Goal: Task Accomplishment & Management: Complete application form

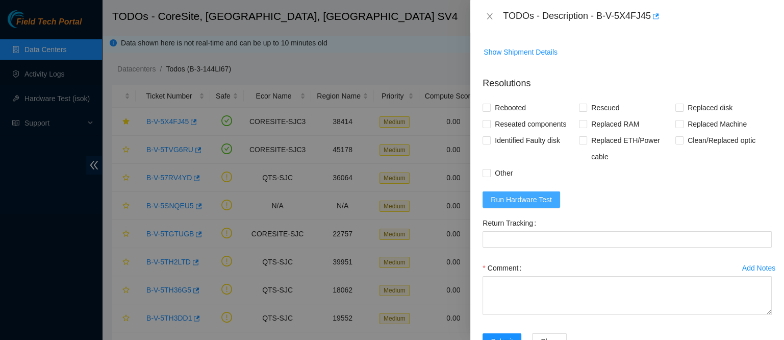
scroll to position [492, 0]
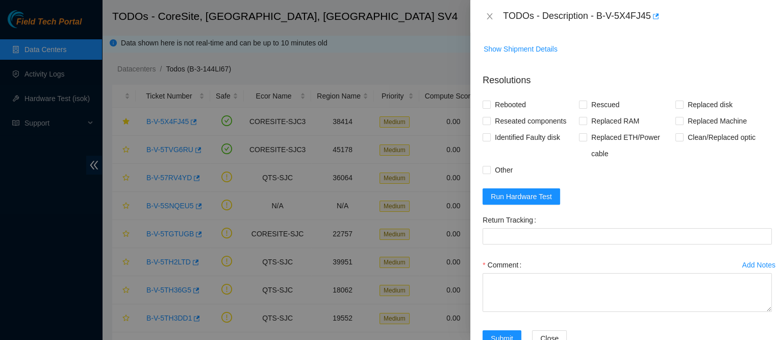
click at [524, 249] on form "Resolutions Rebooted Rescued Replaced disk Reseated components Replaced RAM Rep…" at bounding box center [627, 211] width 289 height 293
click at [529, 202] on span "Run Hardware Test" at bounding box center [521, 196] width 61 height 11
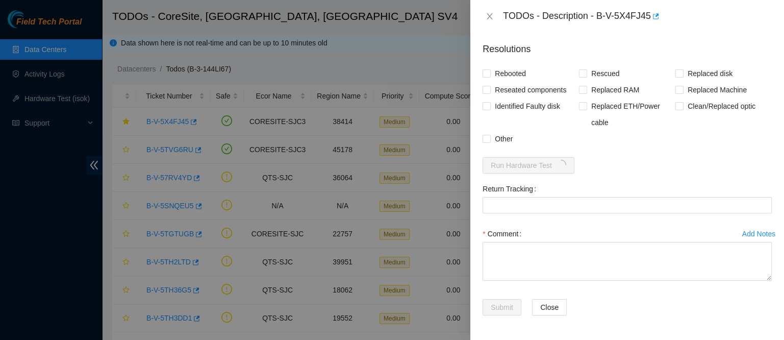
scroll to position [563, 0]
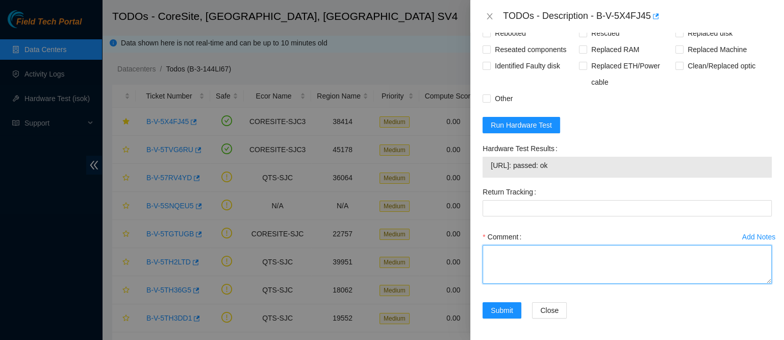
click at [542, 284] on textarea "Comment" at bounding box center [627, 264] width 289 height 39
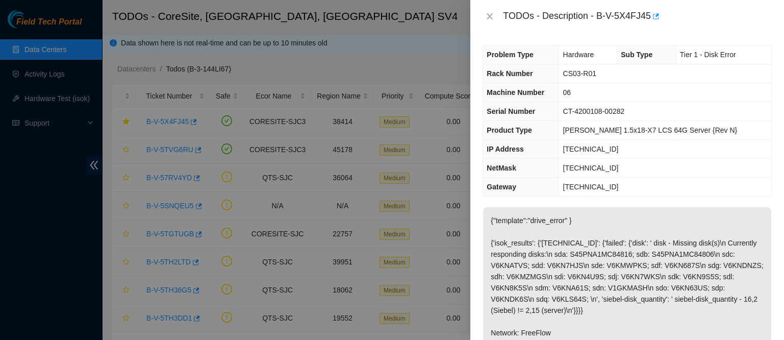
scroll to position [1, 0]
drag, startPoint x: 490, startPoint y: 75, endPoint x: 500, endPoint y: 88, distance: 17.0
click at [500, 88] on tbody "Problem Type Hardware Sub Type Tier 1 - Disk Error Rack Number CS03-R01 Machine…" at bounding box center [627, 120] width 288 height 150
click at [489, 72] on span "Rack Number" at bounding box center [510, 73] width 46 height 8
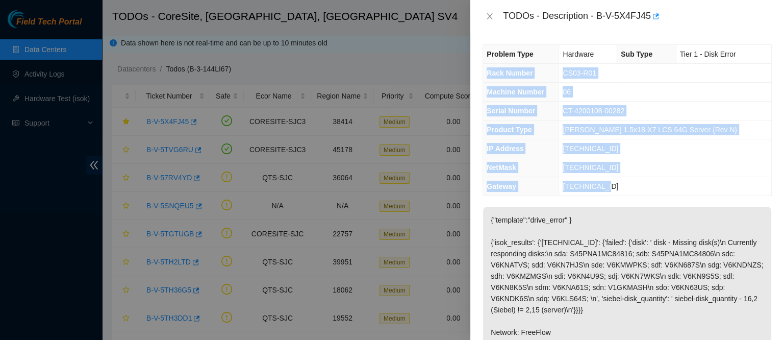
drag, startPoint x: 488, startPoint y: 72, endPoint x: 625, endPoint y: 181, distance: 175.1
click at [625, 181] on tbody "Problem Type Hardware Sub Type Tier 1 - Disk Error Rack Number CS03-R01 Machine…" at bounding box center [627, 120] width 288 height 150
copy tbody "Rack Number CS03-R01 Machine Number 06 Serial Number CT-4200108-00282 Product T…"
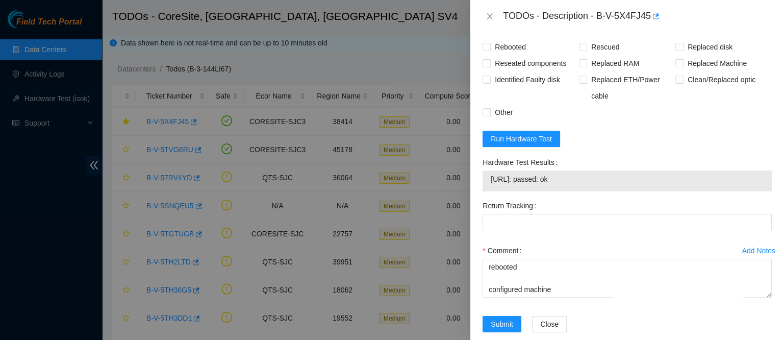
scroll to position [607, 0]
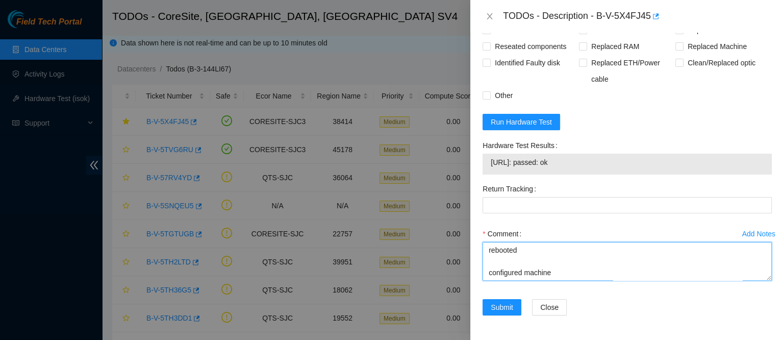
click at [509, 276] on textarea "contacted nocc to confirm that ticket was safe verified sn on machine connected…" at bounding box center [627, 261] width 289 height 39
paste textarea "Rack Number CS03-R01 Machine Number 06 Serial Number CT-4200108-00282 Product T…"
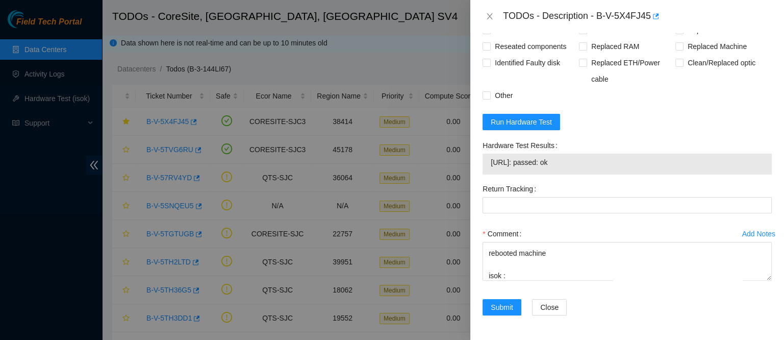
click at [512, 157] on span "[URL]: passed: ok" at bounding box center [627, 162] width 273 height 11
copy span "[URL]: passed: ok"
click at [512, 157] on span "[URL]: passed: ok" at bounding box center [627, 162] width 273 height 11
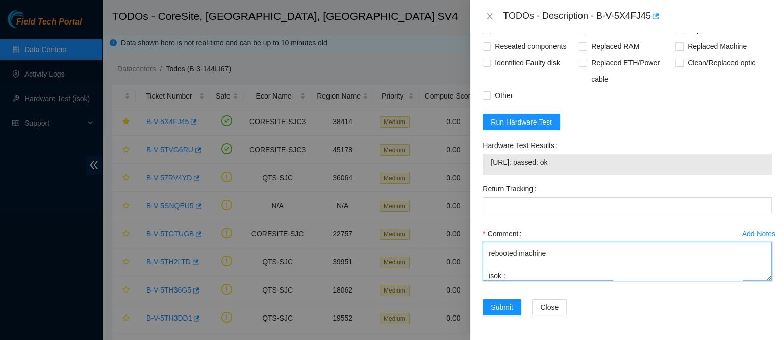
click at [529, 277] on textarea "contacted nocc to confirm that ticket was safe verified sn on machine connected…" at bounding box center [627, 261] width 289 height 39
paste textarea "[URL]: passed: ok"
click at [529, 277] on textarea "contacted nocc to confirm that ticket was safe verified sn on machine connected…" at bounding box center [627, 261] width 289 height 39
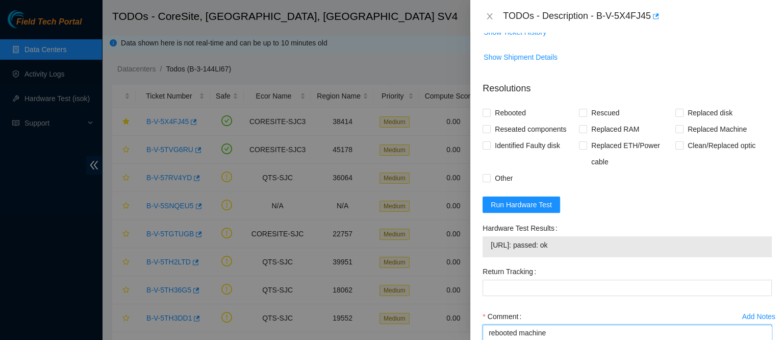
scroll to position [482, 0]
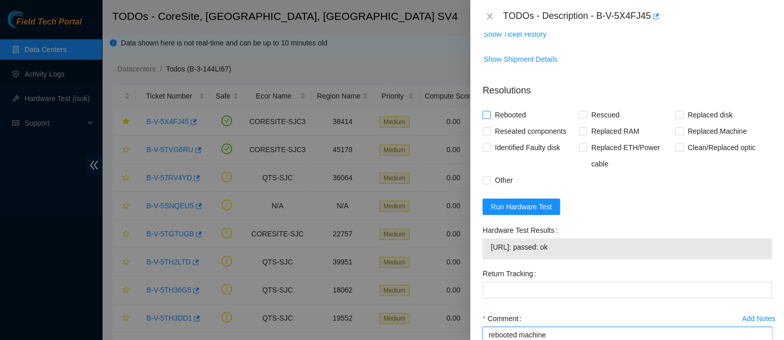
type textarea "contacted nocc to confirm that ticket was safe verified sn on machine connected…"
click at [520, 123] on span "Rebooted" at bounding box center [510, 115] width 39 height 16
click at [490, 118] on input "Rebooted" at bounding box center [486, 114] width 7 height 7
checkbox input "true"
click at [517, 139] on span "Reseated components" at bounding box center [531, 131] width 80 height 16
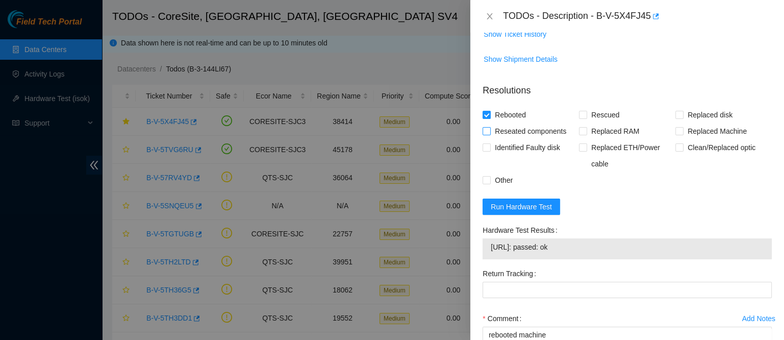
click at [490, 134] on input "Reseated components" at bounding box center [486, 130] width 7 height 7
checkbox input "true"
click at [597, 123] on span "Rescued" at bounding box center [605, 115] width 36 height 16
click at [586, 118] on input "Rescued" at bounding box center [582, 114] width 7 height 7
checkbox input "true"
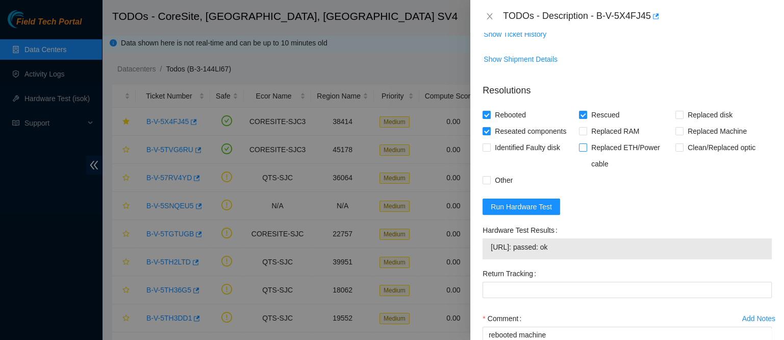
scroll to position [607, 0]
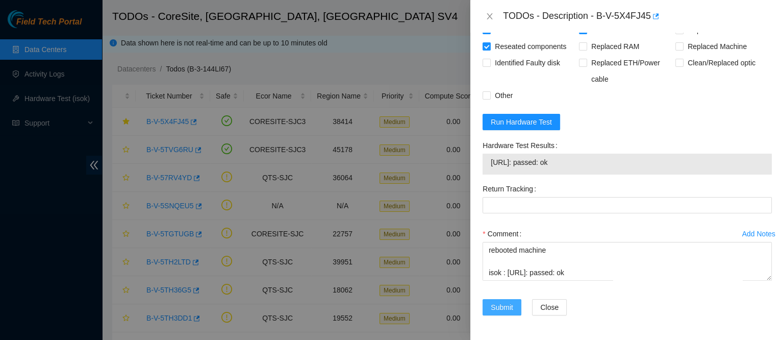
click at [504, 310] on span "Submit" at bounding box center [502, 306] width 22 height 11
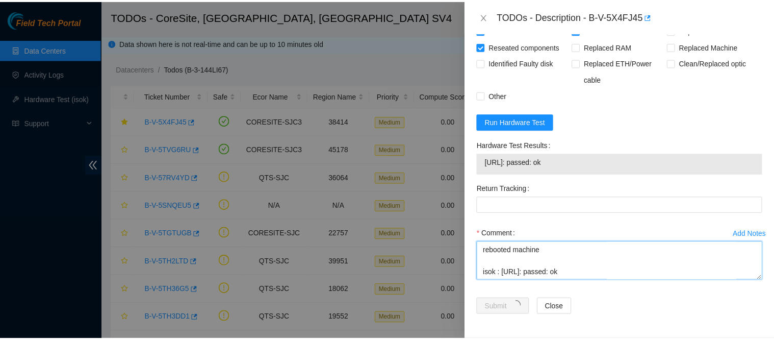
scroll to position [0, 0]
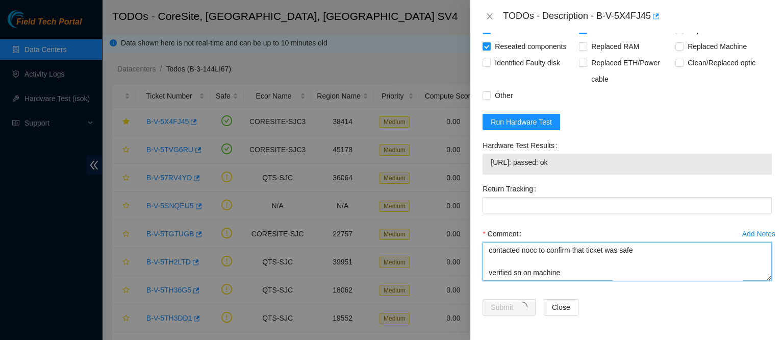
drag, startPoint x: 585, startPoint y: 273, endPoint x: 458, endPoint y: 137, distance: 186.6
click at [458, 137] on div "TODOs - Description - B-V-5X4FJ45 Problem Type Hardware Sub Type Tier 1 - Disk …" at bounding box center [392, 170] width 784 height 340
click at [634, 257] on textarea "contacted nocc to confirm that ticket was safe verified sn on machine connected…" at bounding box center [627, 261] width 289 height 39
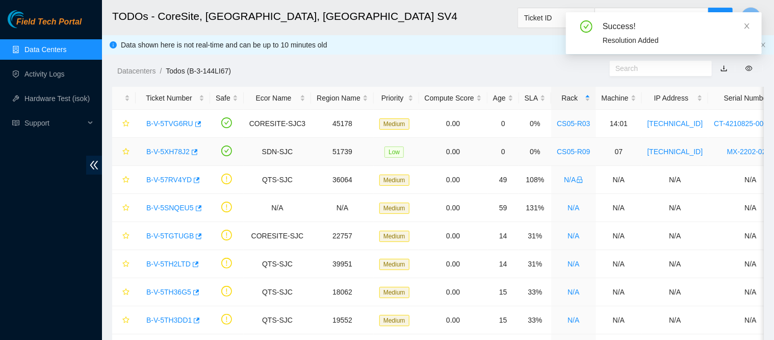
click at [163, 156] on link "B-V-5XH78J2" at bounding box center [167, 151] width 43 height 8
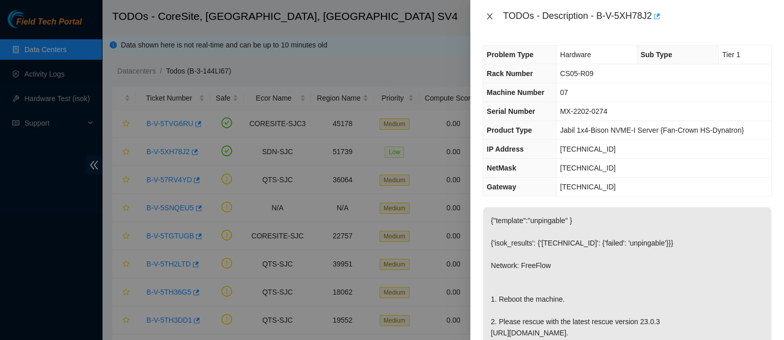
click at [493, 18] on icon "close" at bounding box center [490, 16] width 8 height 8
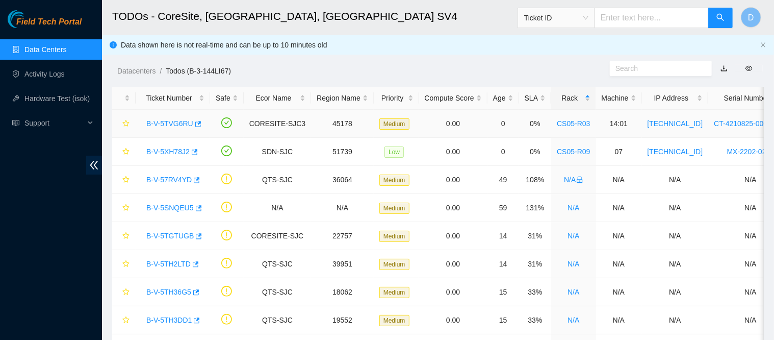
click at [187, 120] on link "B-V-5TVG6RU" at bounding box center [169, 123] width 47 height 8
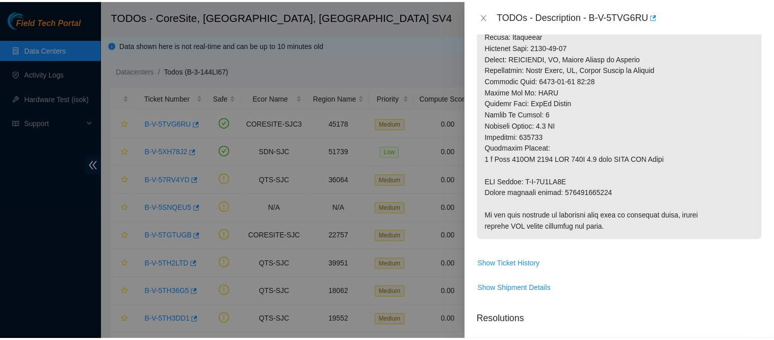
scroll to position [569, 0]
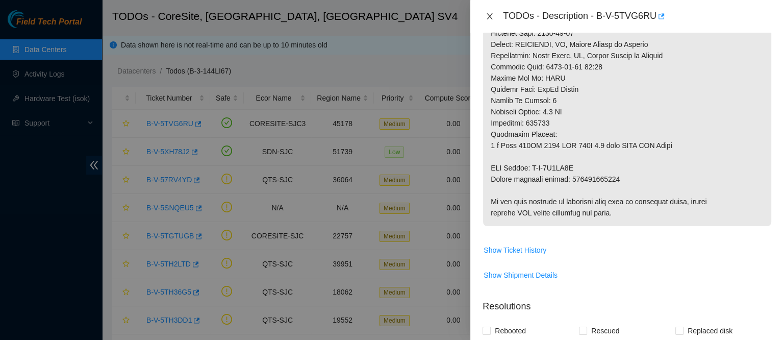
click at [488, 19] on icon "close" at bounding box center [490, 16] width 8 height 8
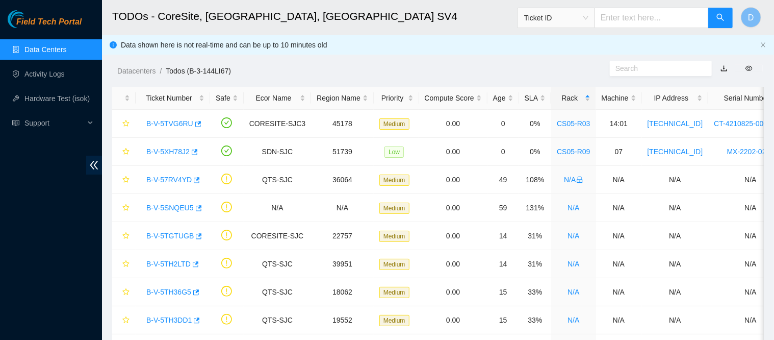
scroll to position [378, 0]
